Goal: Task Accomplishment & Management: Manage account settings

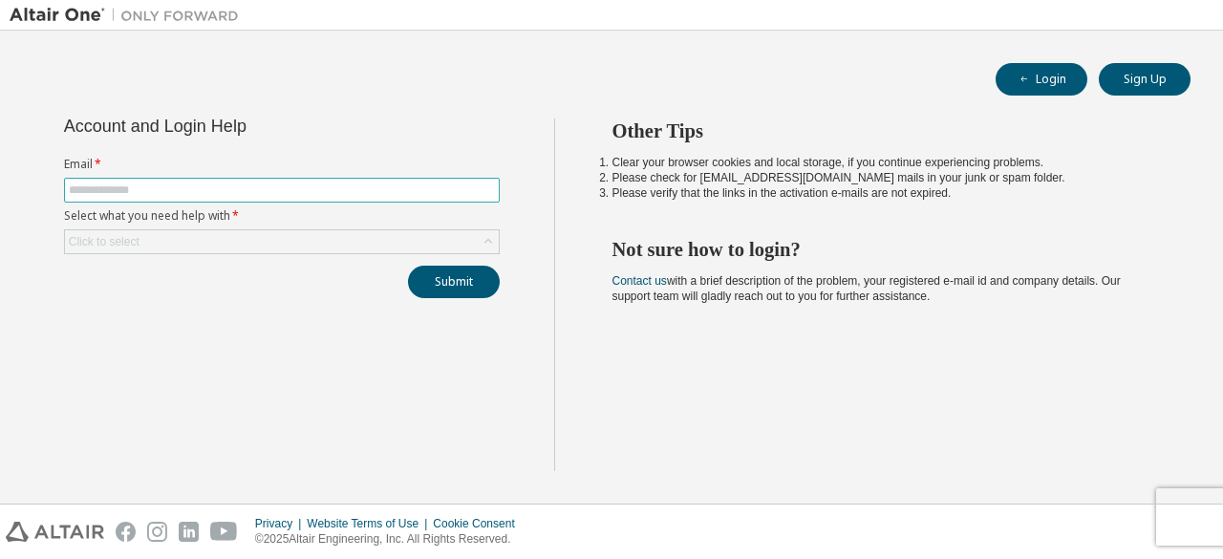
click at [290, 194] on input "text" at bounding box center [282, 189] width 426 height 15
type input "**********"
click at [285, 236] on div "Click to select" at bounding box center [282, 241] width 434 height 23
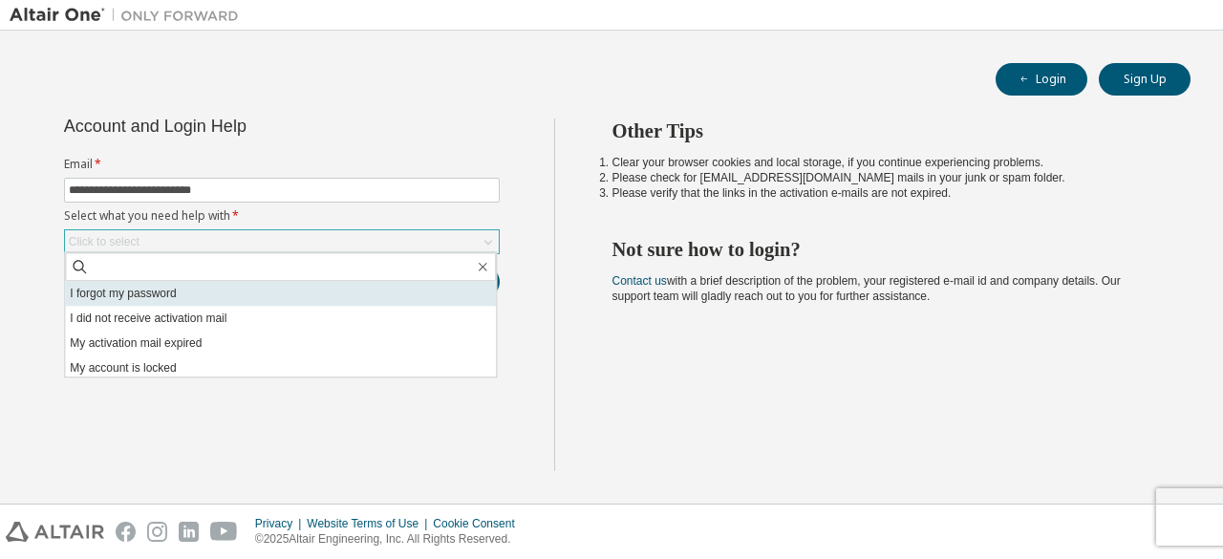
click at [218, 290] on li "I forgot my password" at bounding box center [280, 293] width 431 height 25
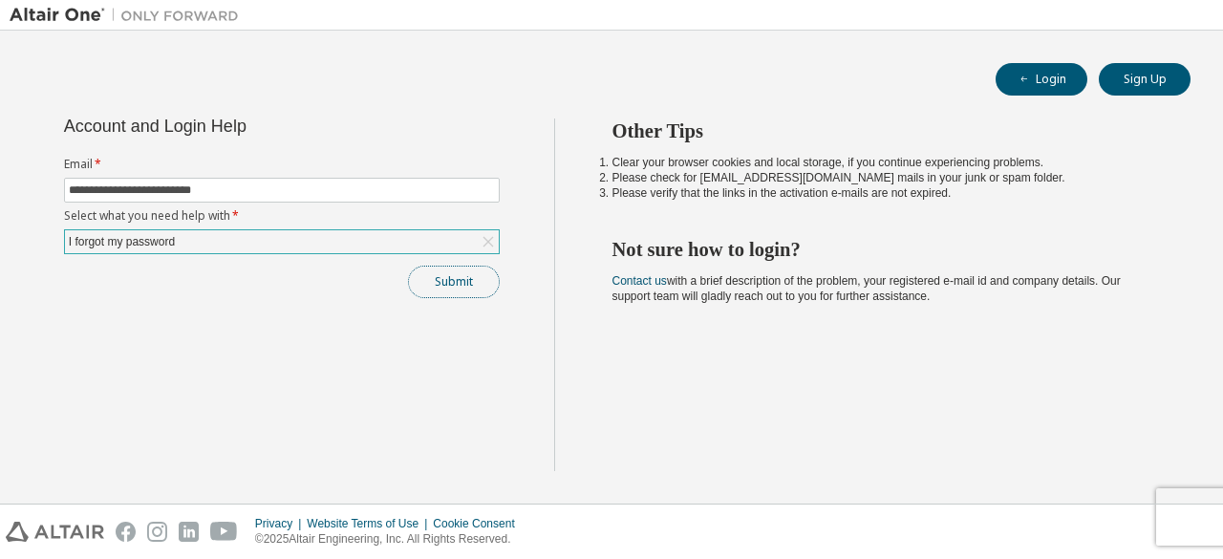
click at [420, 273] on button "Submit" at bounding box center [454, 282] width 92 height 32
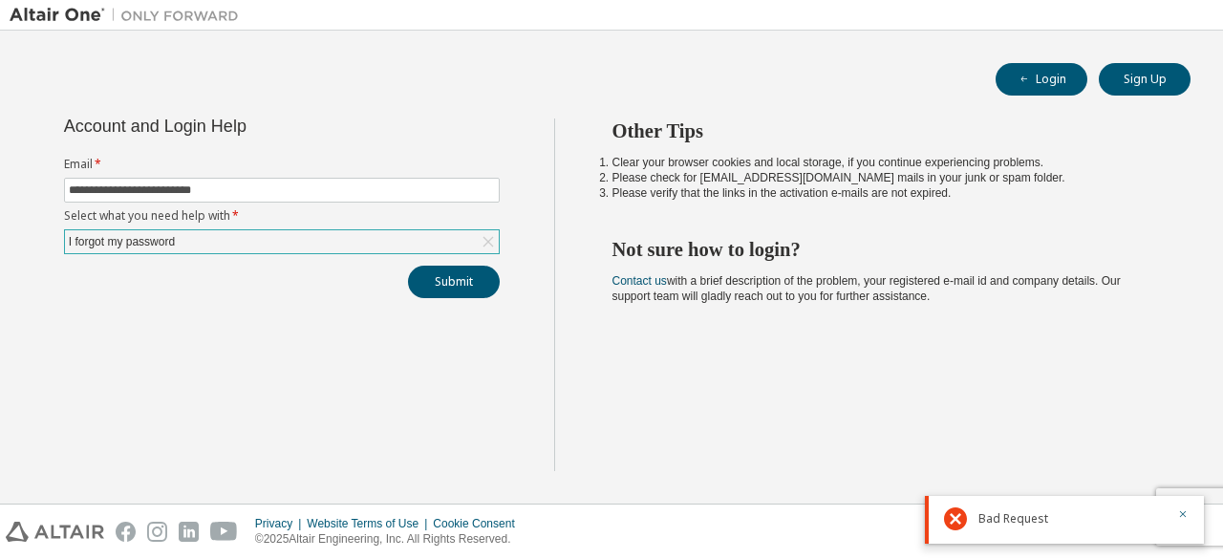
click at [959, 521] on icon at bounding box center [955, 518] width 23 height 23
click at [419, 284] on button "Submit" at bounding box center [454, 282] width 92 height 32
